Goal: Entertainment & Leisure: Consume media (video, audio)

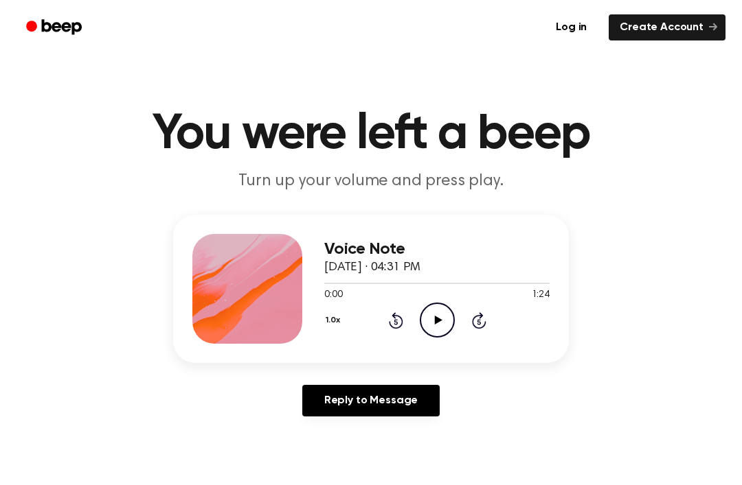
click at [451, 317] on icon "Play Audio" at bounding box center [437, 320] width 35 height 35
click at [347, 279] on div at bounding box center [436, 282] width 225 height 11
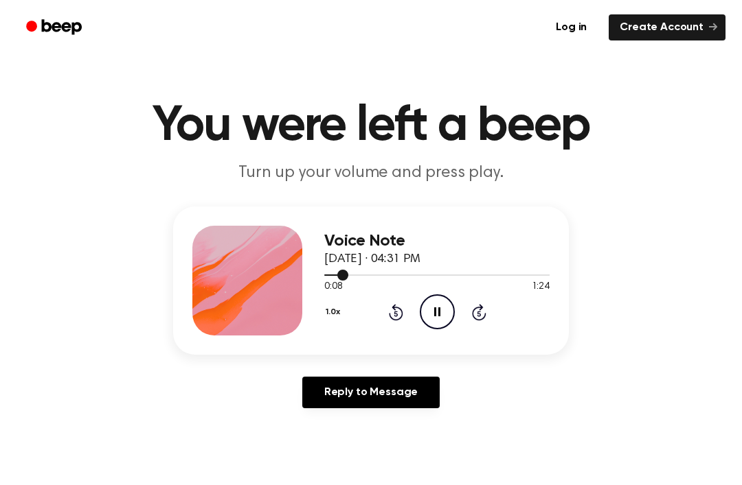
scroll to position [10, 0]
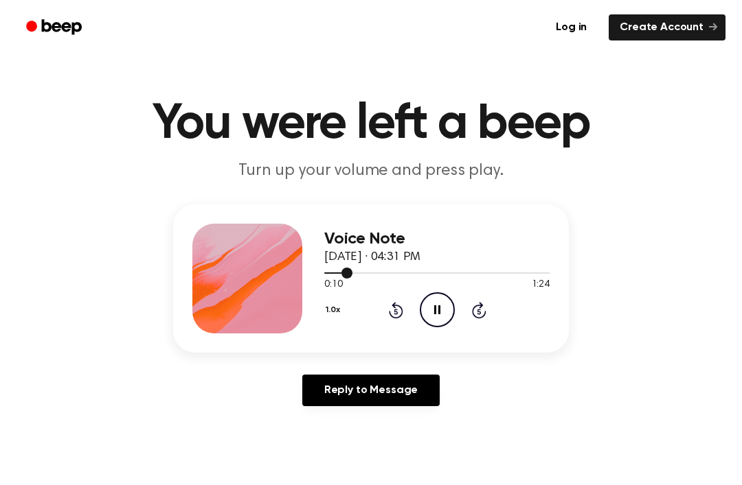
click at [369, 289] on div "0:10 1:24" at bounding box center [436, 285] width 225 height 14
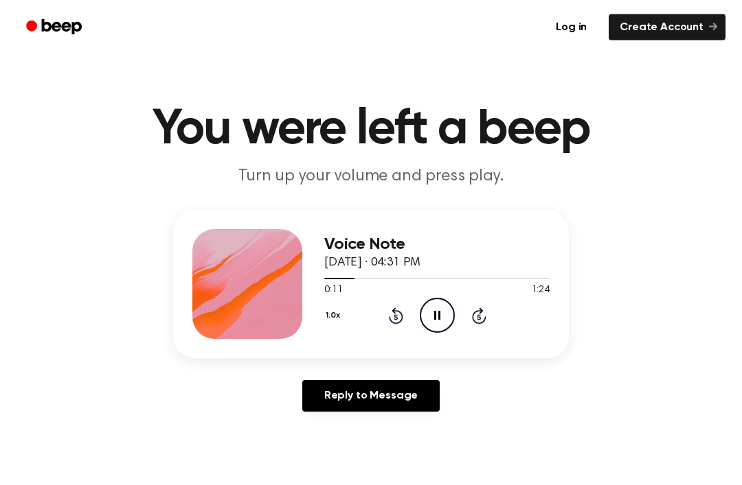
scroll to position [5, 0]
click at [364, 282] on div at bounding box center [436, 278] width 225 height 11
click at [354, 277] on span at bounding box center [359, 278] width 11 height 11
click at [330, 279] on div at bounding box center [436, 278] width 225 height 11
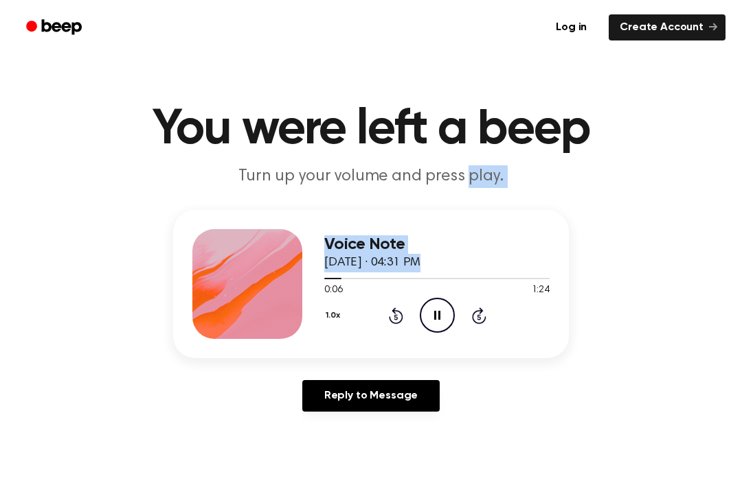
click at [663, 277] on div "Voice Note [DATE] · 04:31 PM 0:06 1:24 Your browser does not support the [objec…" at bounding box center [370, 316] width 709 height 213
click at [649, 176] on header "You were left a beep Turn up your volume and press play." at bounding box center [370, 146] width 709 height 83
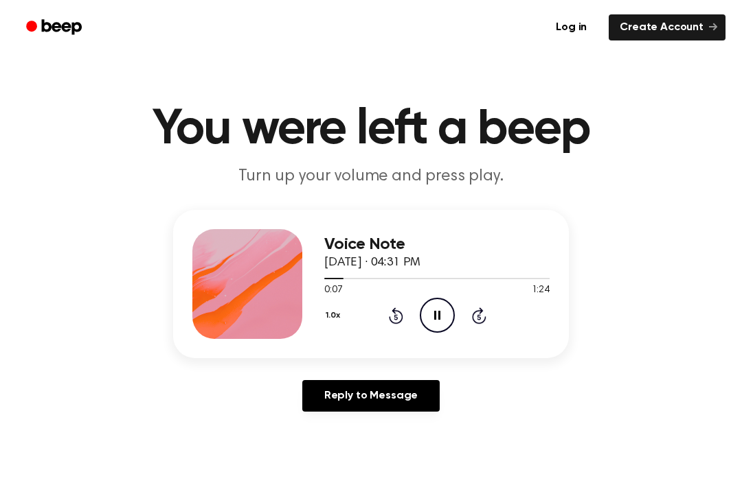
click at [617, 144] on h1 "You were left a beep" at bounding box center [370, 129] width 703 height 49
click at [433, 308] on icon "Pause Audio" at bounding box center [437, 315] width 35 height 35
click at [437, 322] on icon "Play Audio" at bounding box center [437, 315] width 35 height 35
click at [374, 387] on link "Reply to Message" at bounding box center [370, 396] width 137 height 32
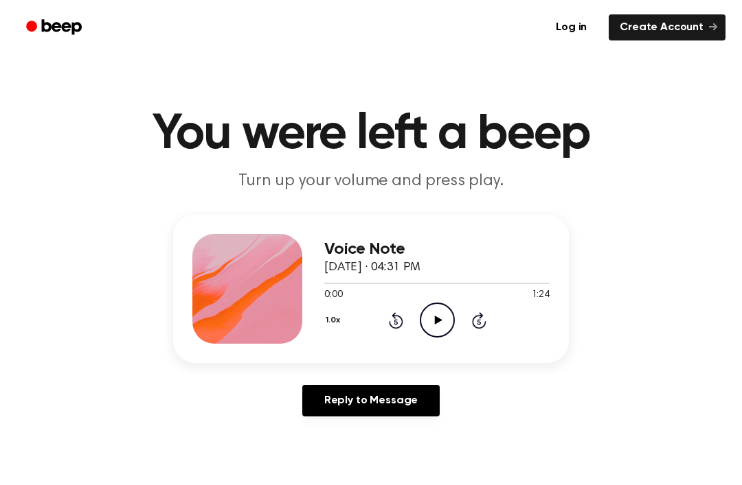
scroll to position [5, 0]
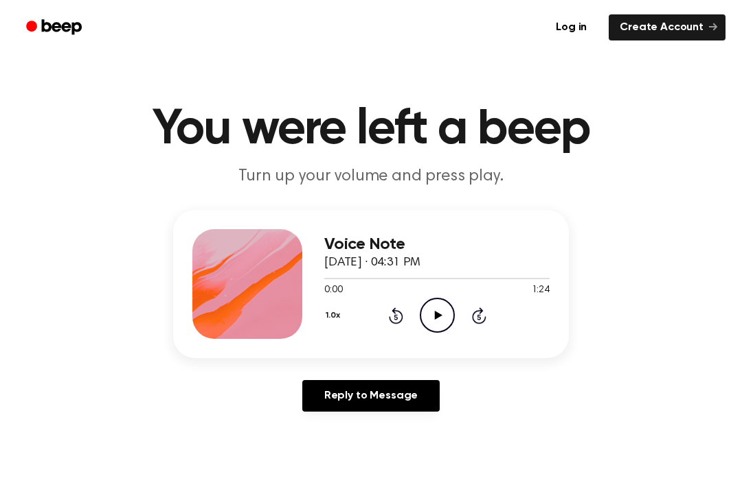
click at [444, 330] on circle at bounding box center [437, 316] width 34 height 34
click at [443, 310] on icon "Pause Audio" at bounding box center [437, 315] width 35 height 35
click at [435, 315] on icon at bounding box center [438, 315] width 8 height 9
click at [430, 270] on div "Voice Note [DATE] · 04:31 PM" at bounding box center [436, 254] width 225 height 37
click at [445, 279] on div at bounding box center [436, 278] width 225 height 1
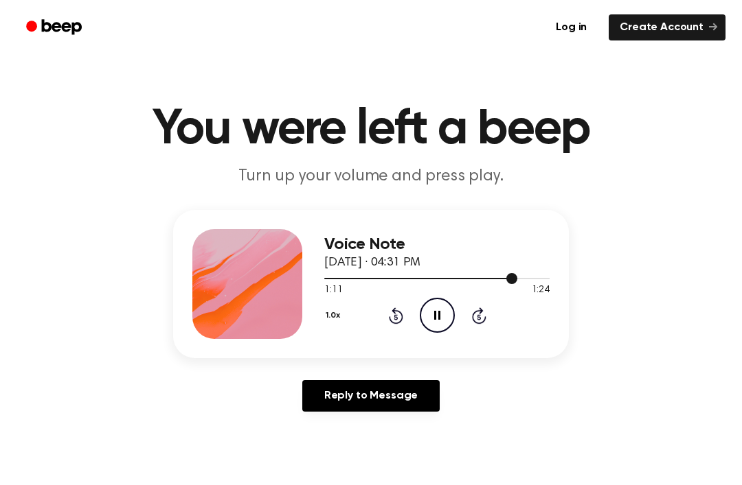
click at [437, 308] on icon "Pause Audio" at bounding box center [437, 315] width 35 height 35
click at [437, 310] on icon "Play Audio" at bounding box center [437, 315] width 35 height 35
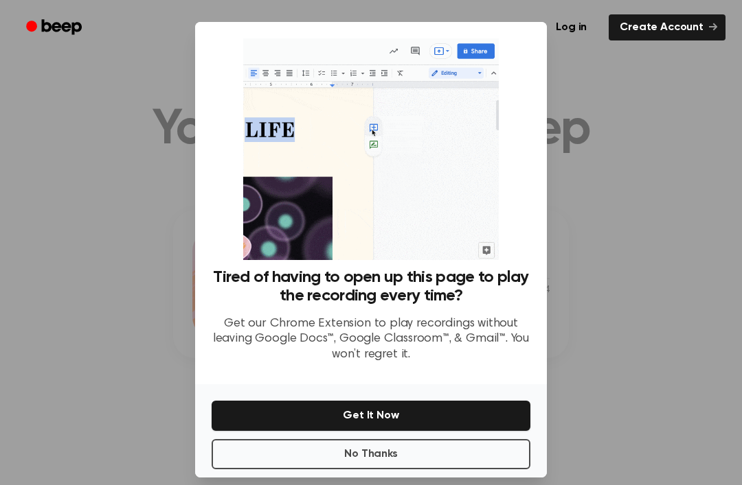
click at [595, 176] on div at bounding box center [371, 242] width 742 height 485
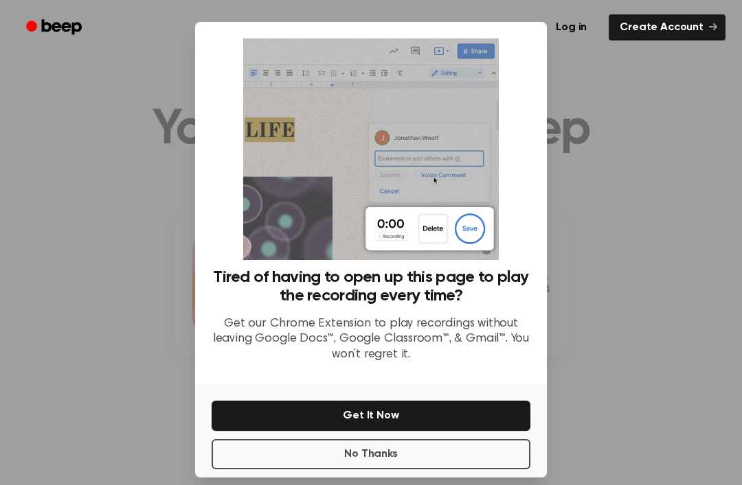
click at [588, 145] on div at bounding box center [371, 242] width 742 height 485
click at [632, 206] on div at bounding box center [371, 242] width 742 height 485
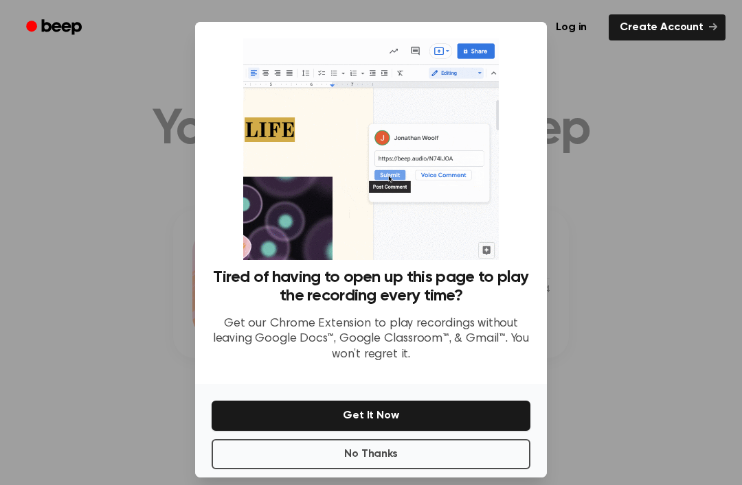
click at [632, 205] on div at bounding box center [371, 242] width 742 height 485
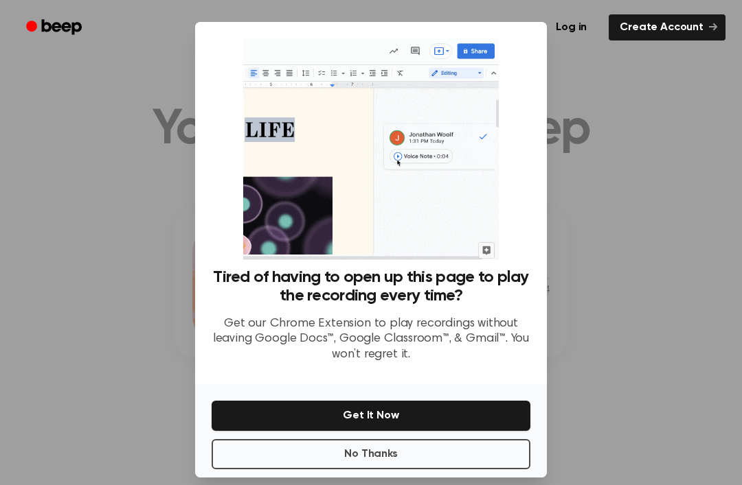
click at [385, 150] on img at bounding box center [370, 149] width 255 height 222
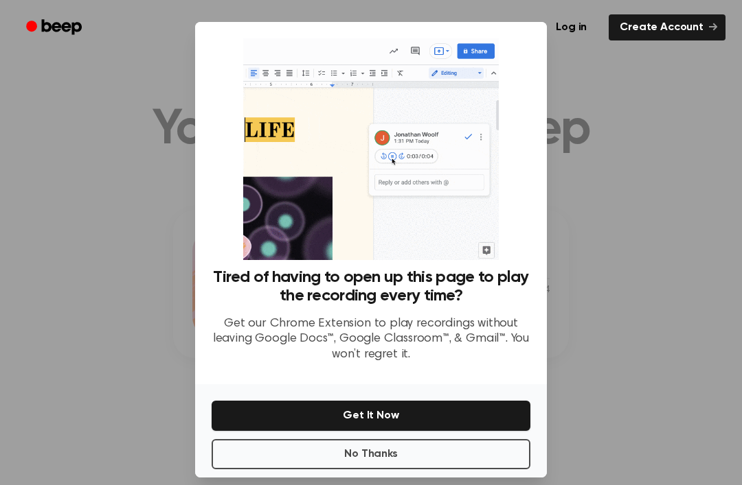
click at [573, 184] on div at bounding box center [371, 242] width 742 height 485
click at [624, 203] on div at bounding box center [371, 242] width 742 height 485
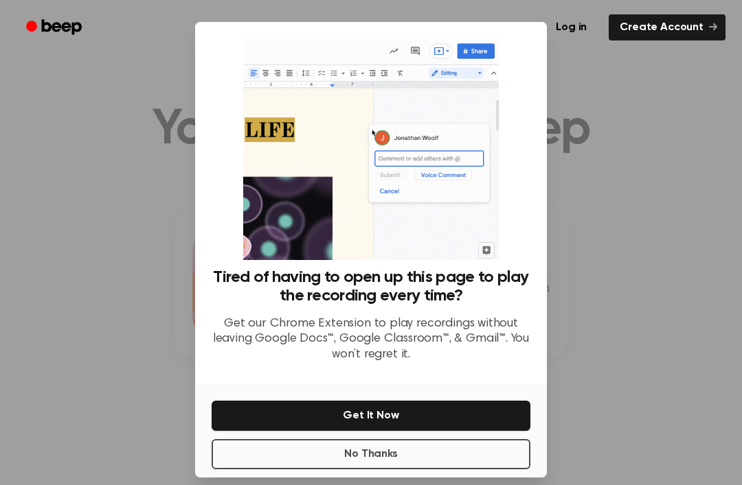
click at [620, 205] on div at bounding box center [371, 242] width 742 height 485
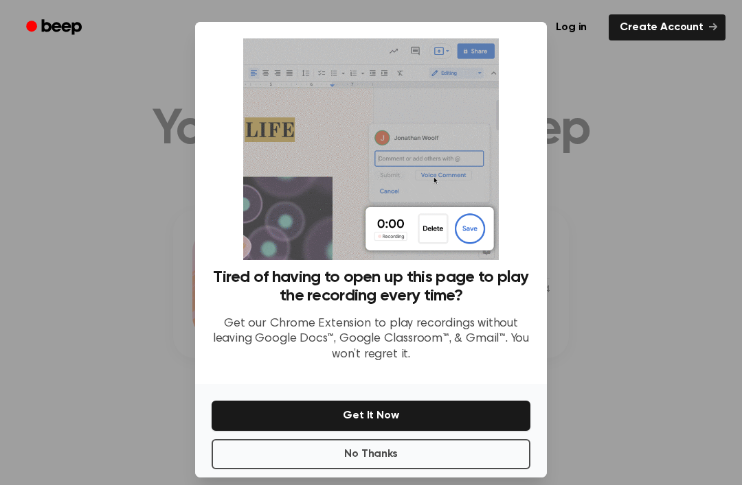
click at [479, 252] on img at bounding box center [370, 149] width 255 height 222
click at [479, 251] on img at bounding box center [370, 149] width 255 height 222
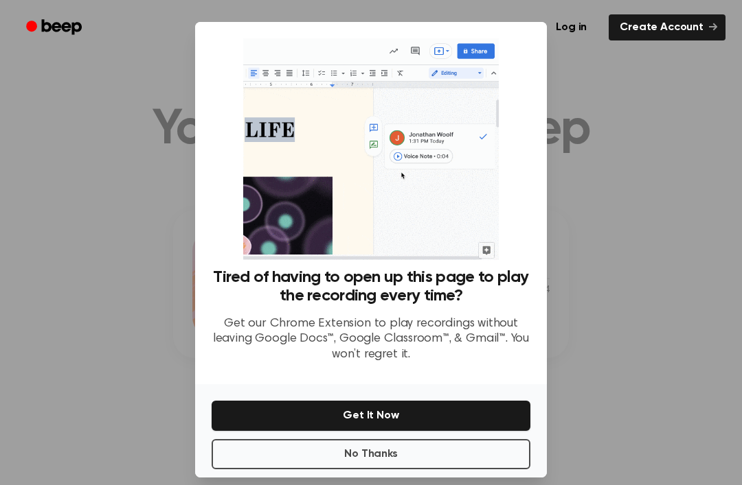
click at [476, 250] on img at bounding box center [370, 149] width 255 height 222
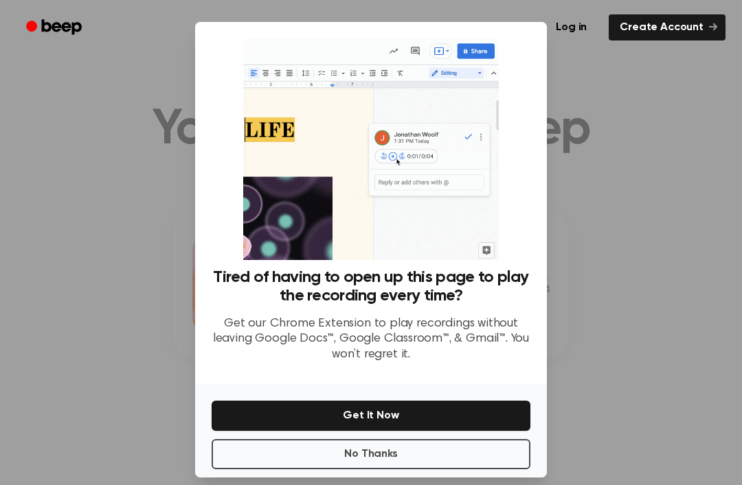
click at [708, 28] on link "Create Account" at bounding box center [666, 27] width 117 height 26
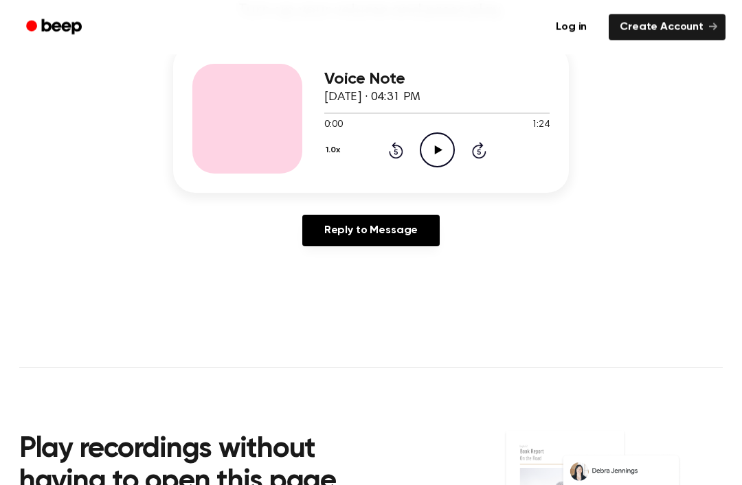
scroll to position [171, 0]
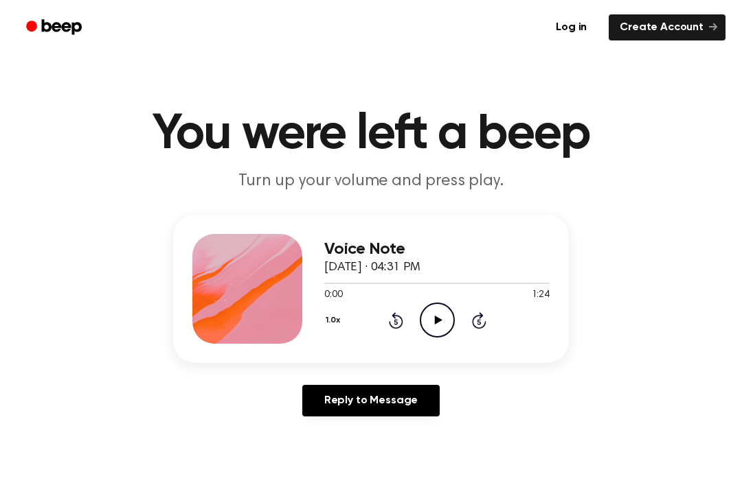
click at [447, 305] on icon "Play Audio" at bounding box center [437, 320] width 35 height 35
click at [427, 325] on icon "Pause Audio" at bounding box center [437, 320] width 35 height 35
click at [440, 320] on icon at bounding box center [438, 320] width 8 height 9
click at [479, 321] on icon at bounding box center [478, 321] width 3 height 5
click at [484, 317] on icon "Skip 5 seconds" at bounding box center [478, 321] width 15 height 18
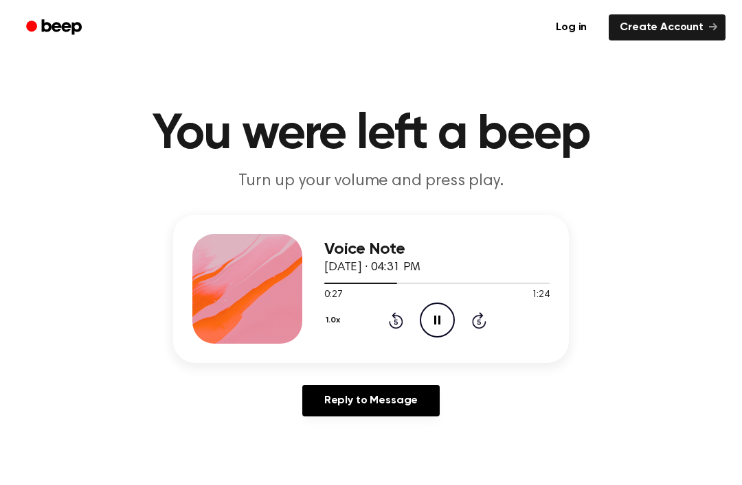
click at [400, 316] on icon "Rewind 5 seconds" at bounding box center [395, 321] width 15 height 18
click at [399, 315] on icon "Rewind 5 seconds" at bounding box center [395, 321] width 15 height 18
click at [388, 324] on icon "Rewind 5 seconds" at bounding box center [395, 321] width 15 height 18
click at [388, 323] on icon "Rewind 5 seconds" at bounding box center [395, 321] width 15 height 18
click at [392, 326] on icon at bounding box center [396, 320] width 14 height 16
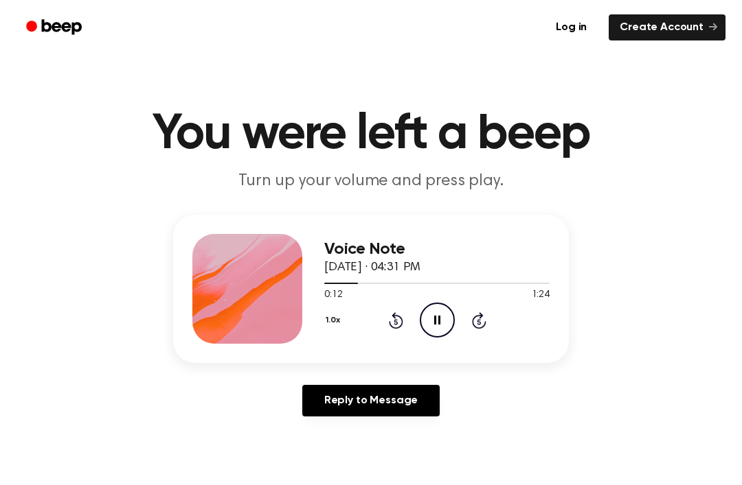
click at [391, 325] on icon at bounding box center [396, 320] width 14 height 16
click at [388, 327] on icon "Rewind 5 seconds" at bounding box center [395, 321] width 15 height 18
click at [33, 27] on circle "Beep" at bounding box center [31, 26] width 11 height 11
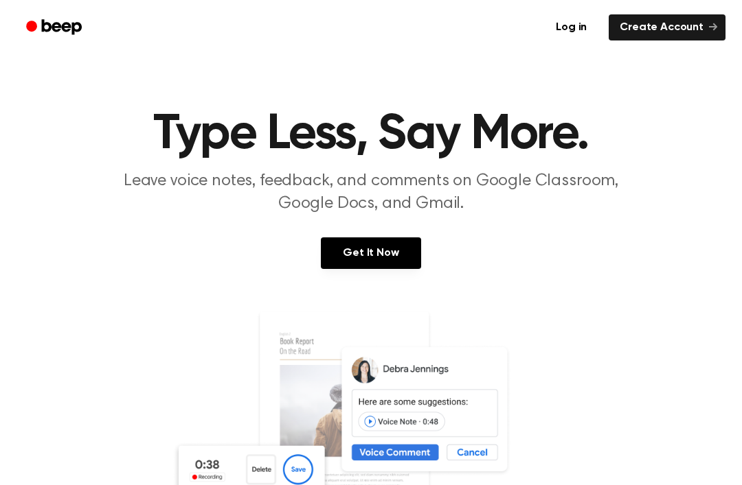
click at [376, 429] on img at bounding box center [371, 442] width 398 height 264
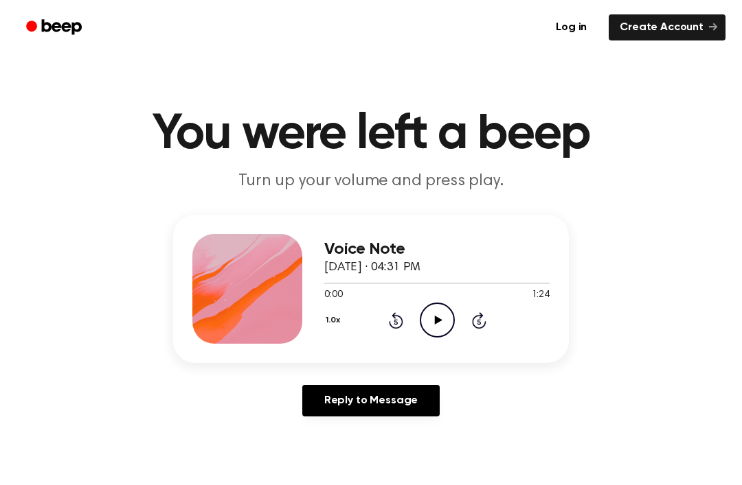
click at [438, 323] on icon "Play Audio" at bounding box center [437, 320] width 35 height 35
click at [380, 275] on div "Voice Note [DATE] · 04:31 PM" at bounding box center [436, 258] width 225 height 37
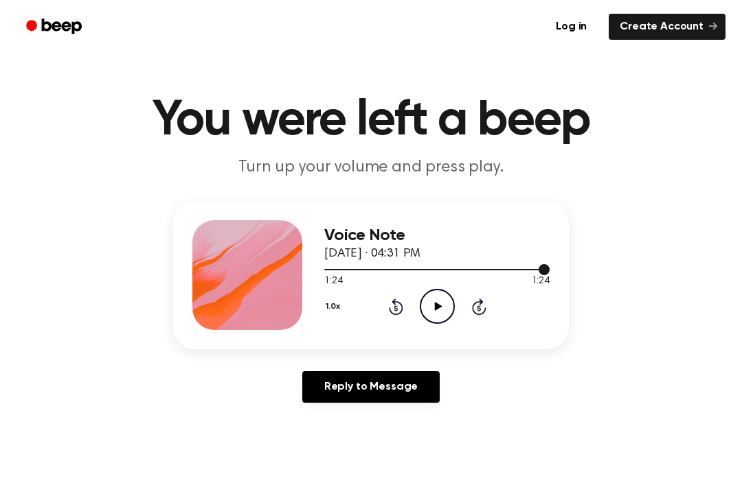
click at [330, 270] on div at bounding box center [436, 270] width 225 height 1
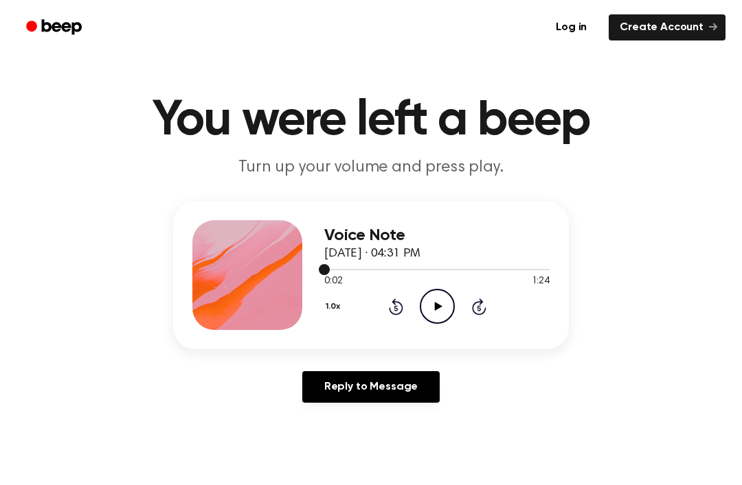
click at [330, 269] on div at bounding box center [436, 269] width 225 height 1
click at [428, 299] on icon "Play Audio" at bounding box center [437, 306] width 35 height 35
click at [437, 286] on div "1:17 1:24" at bounding box center [436, 282] width 225 height 14
click at [423, 274] on div at bounding box center [436, 269] width 225 height 11
click at [426, 314] on icon "Pause Audio" at bounding box center [437, 306] width 35 height 35
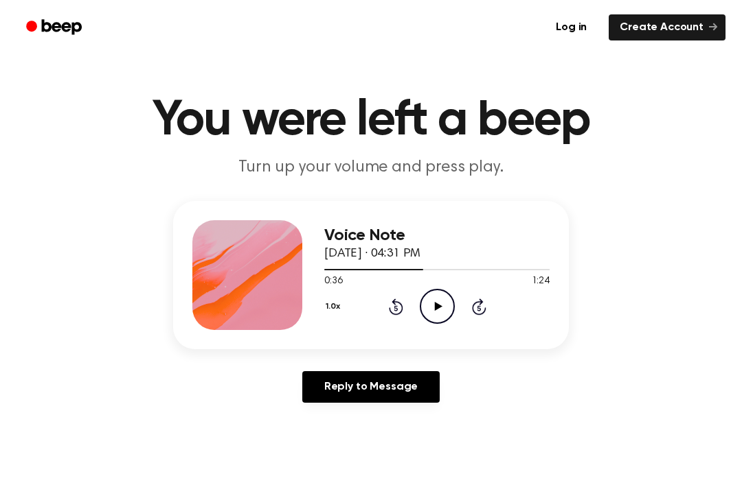
click at [451, 305] on icon "Play Audio" at bounding box center [437, 306] width 35 height 35
click at [456, 305] on div "1.0x Rewind 5 seconds Pause Audio Skip 5 seconds" at bounding box center [436, 306] width 225 height 35
click at [422, 275] on span at bounding box center [421, 269] width 11 height 11
click at [448, 298] on icon "Pause Audio" at bounding box center [437, 306] width 35 height 35
click at [709, 377] on div "Voice Note September 24, 2025 · 04:31 PM 0:36 1:24 Your browser does not suppor…" at bounding box center [370, 307] width 709 height 213
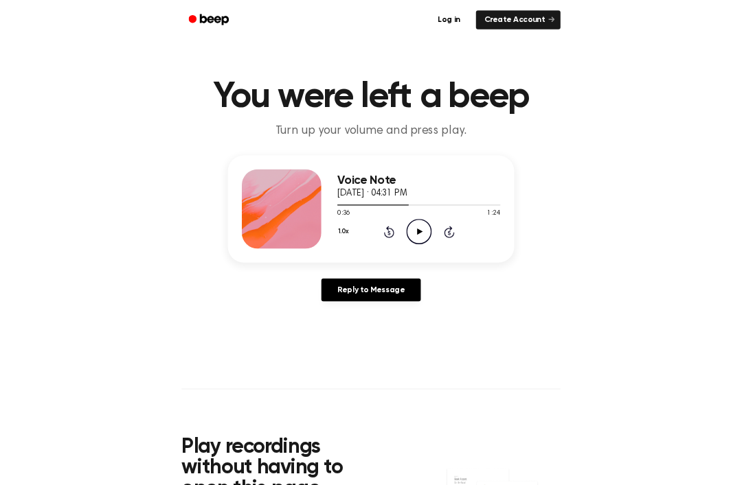
scroll to position [21, 0]
